Goal: Task Accomplishment & Management: Complete application form

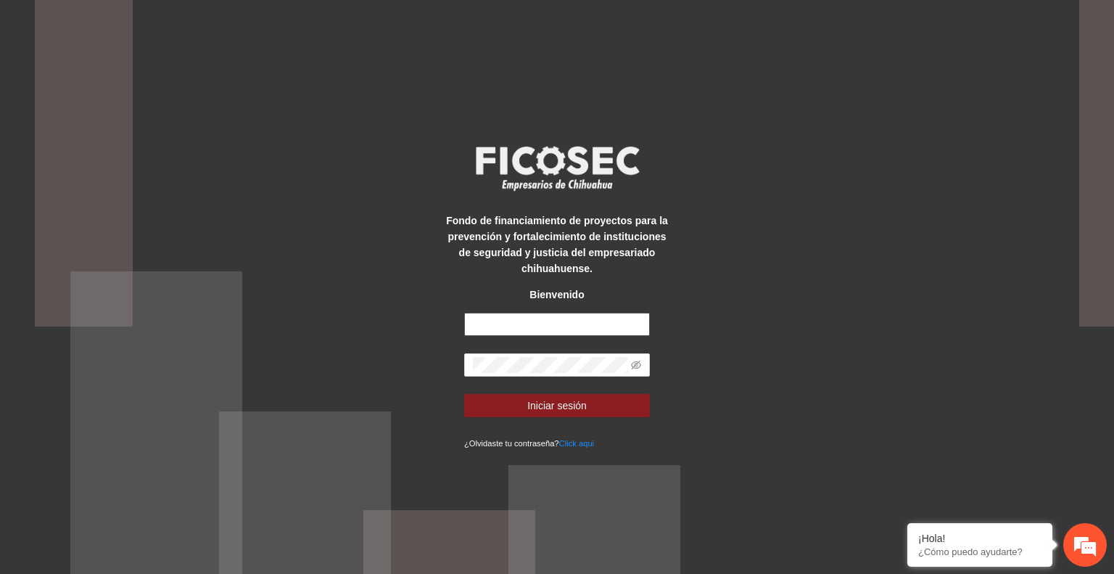
click at [525, 321] on input "text" at bounding box center [557, 324] width 186 height 23
type input "**********"
click at [579, 400] on span "Iniciar sesión" at bounding box center [556, 405] width 59 height 16
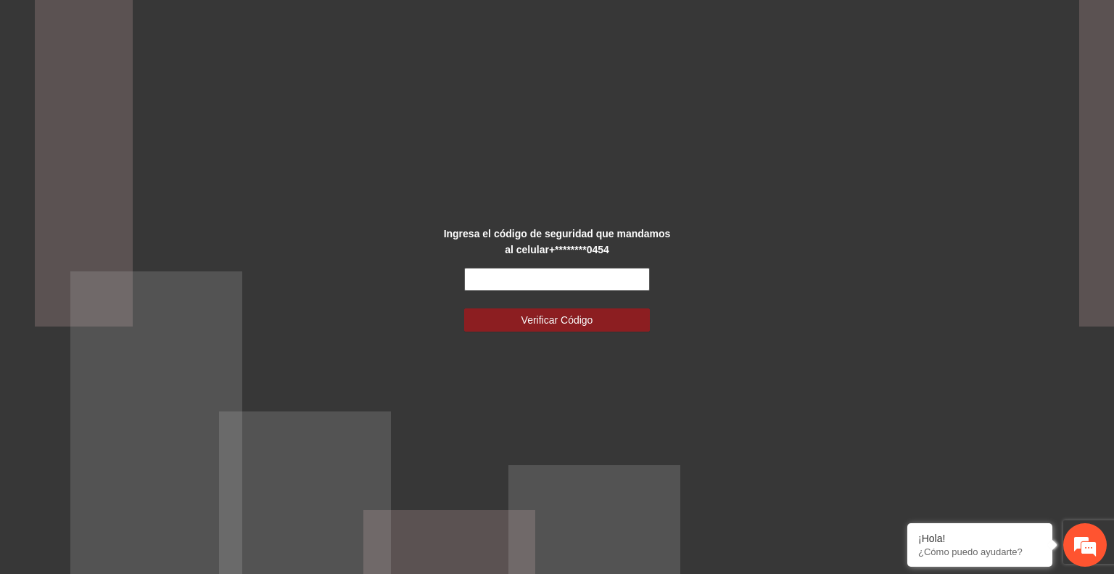
click at [518, 280] on input "text" at bounding box center [557, 279] width 186 height 23
click at [518, 280] on input "**" at bounding box center [557, 279] width 186 height 23
type input "******"
click at [529, 315] on span "Verificar Código" at bounding box center [557, 320] width 72 height 16
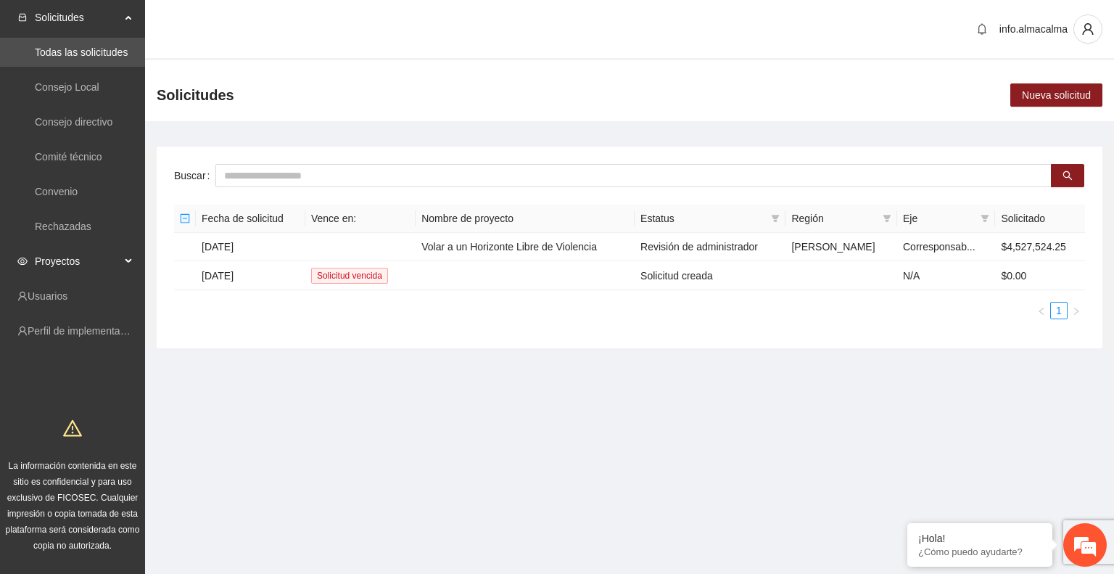
click at [82, 258] on span "Proyectos" at bounding box center [78, 261] width 86 height 29
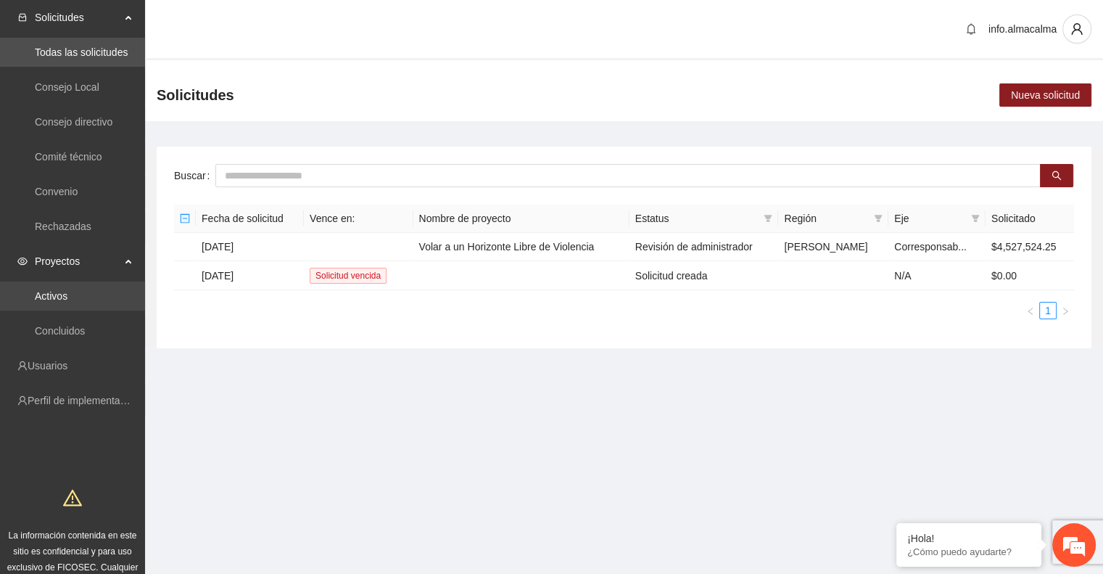
click at [67, 290] on link "Activos" at bounding box center [51, 296] width 33 height 12
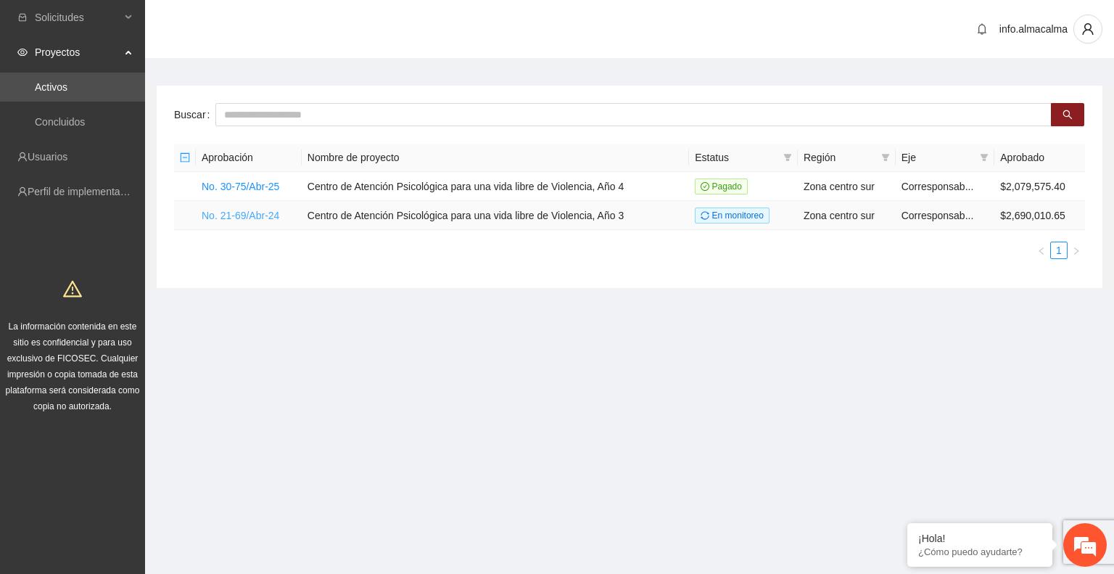
click at [243, 215] on link "No. 21-69/Abr-24" at bounding box center [241, 216] width 78 height 12
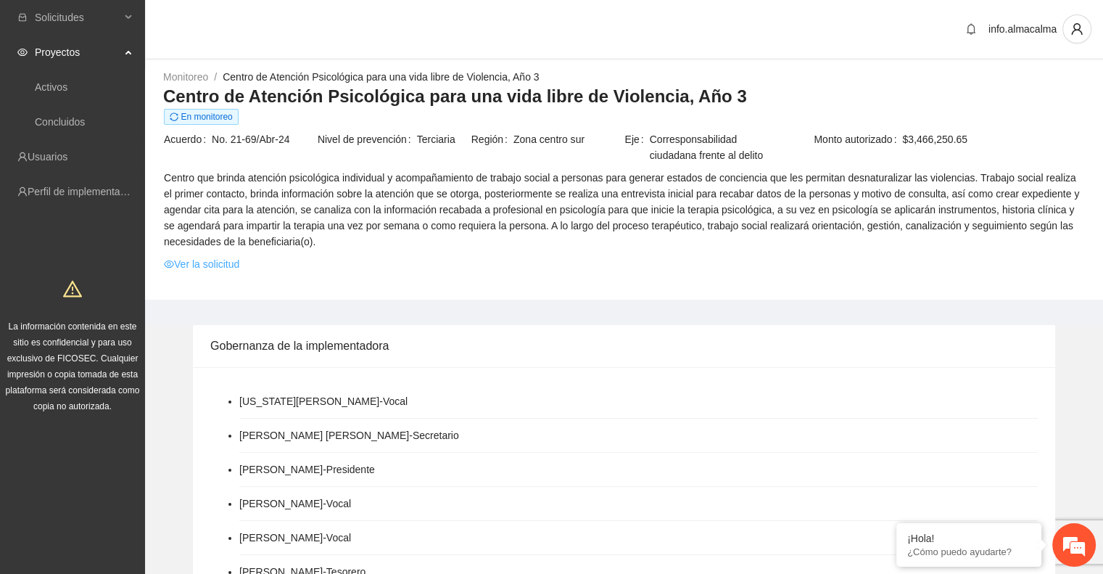
click at [197, 266] on link "Ver la solicitud" at bounding box center [201, 264] width 75 height 16
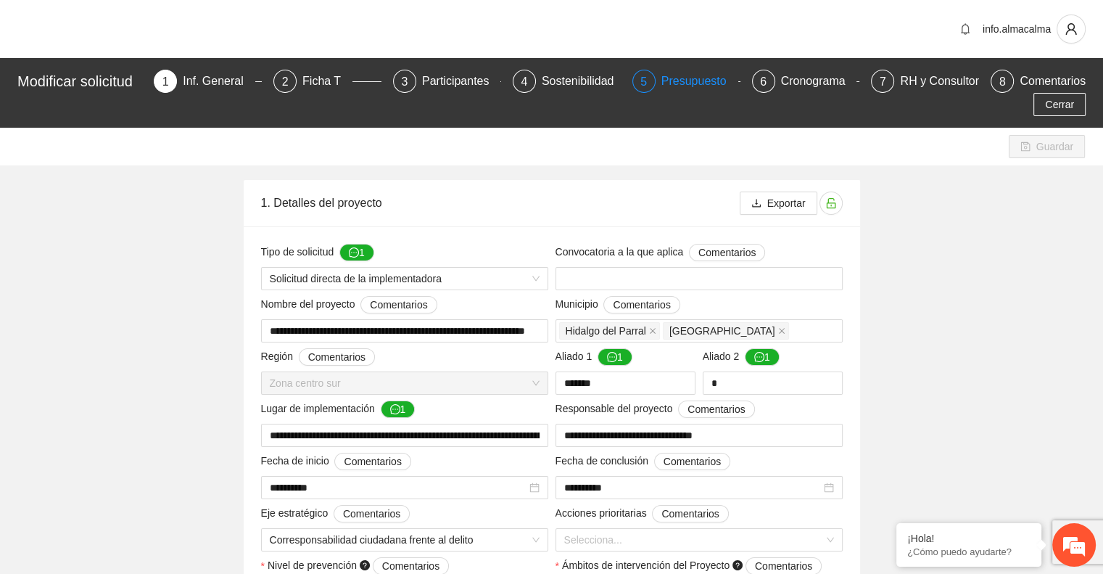
click at [677, 85] on div "Presupuesto" at bounding box center [699, 81] width 77 height 23
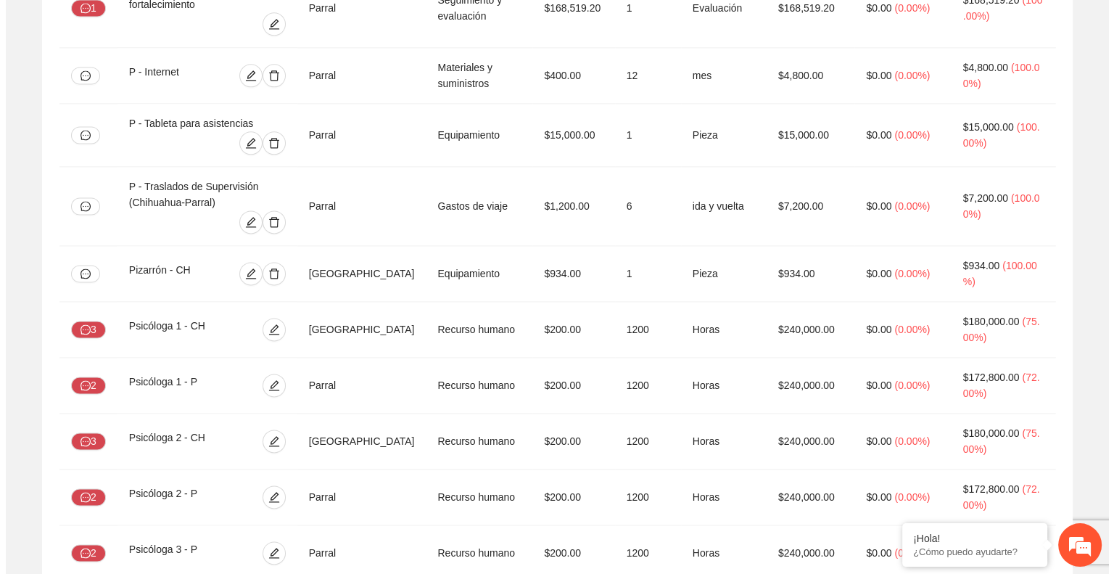
scroll to position [2149, 0]
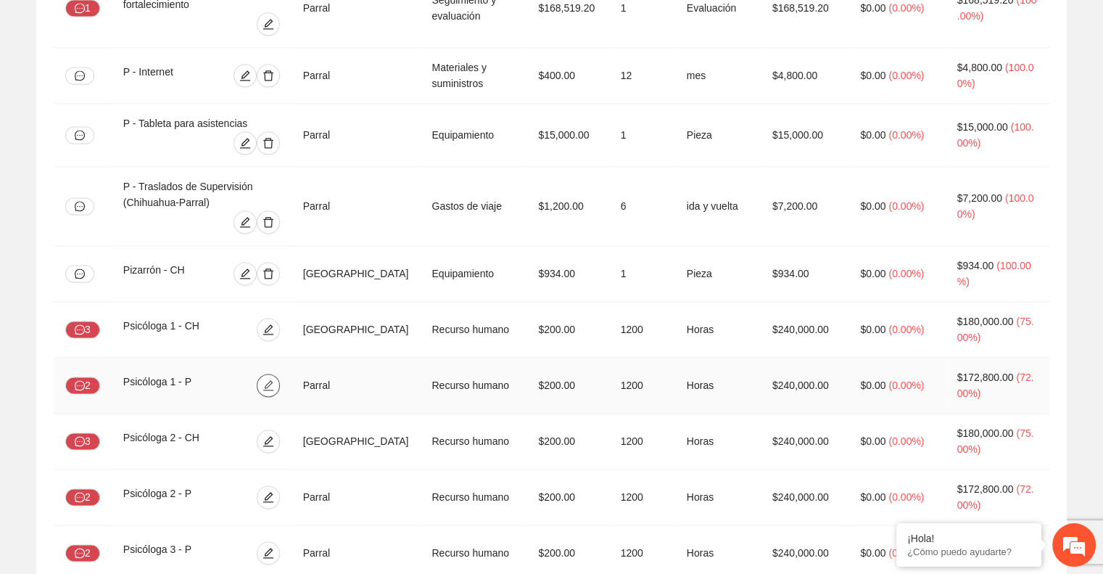
click at [274, 379] on icon "edit" at bounding box center [268, 385] width 12 height 12
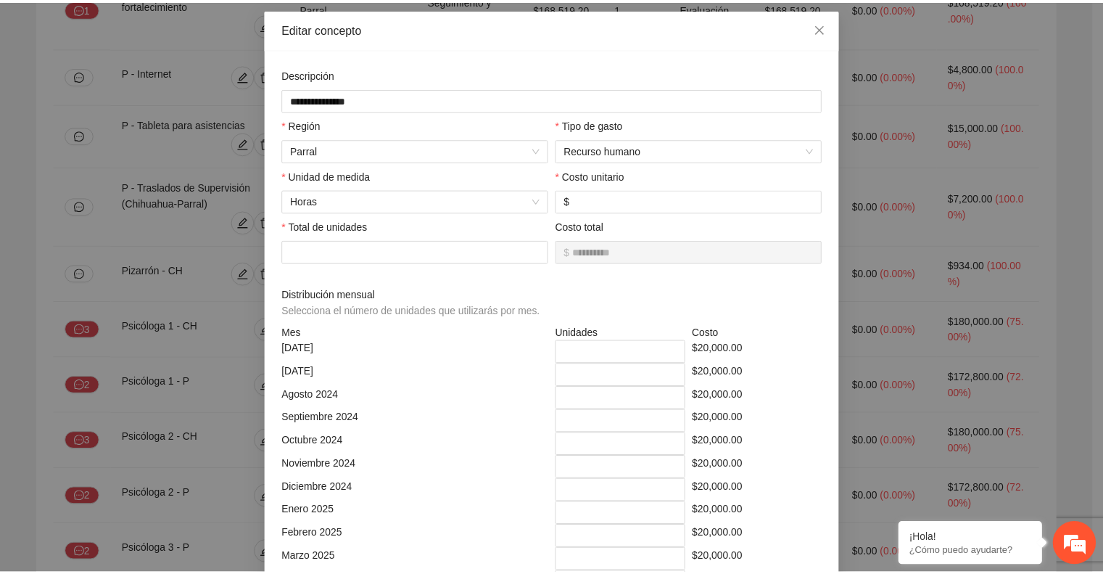
scroll to position [0, 0]
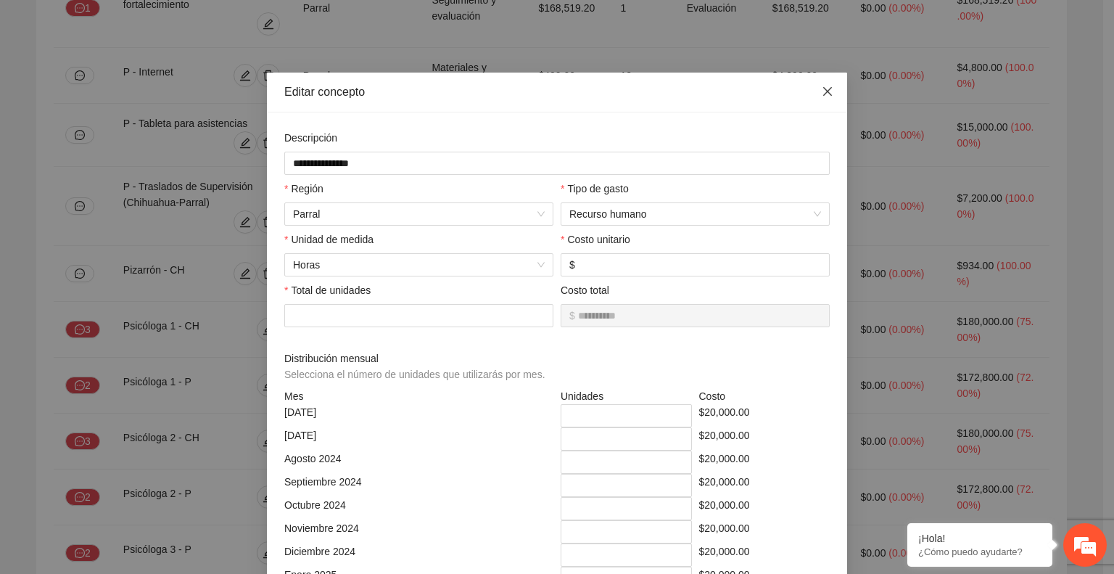
click at [824, 94] on icon "close" at bounding box center [828, 92] width 12 height 12
